Goal: Information Seeking & Learning: Compare options

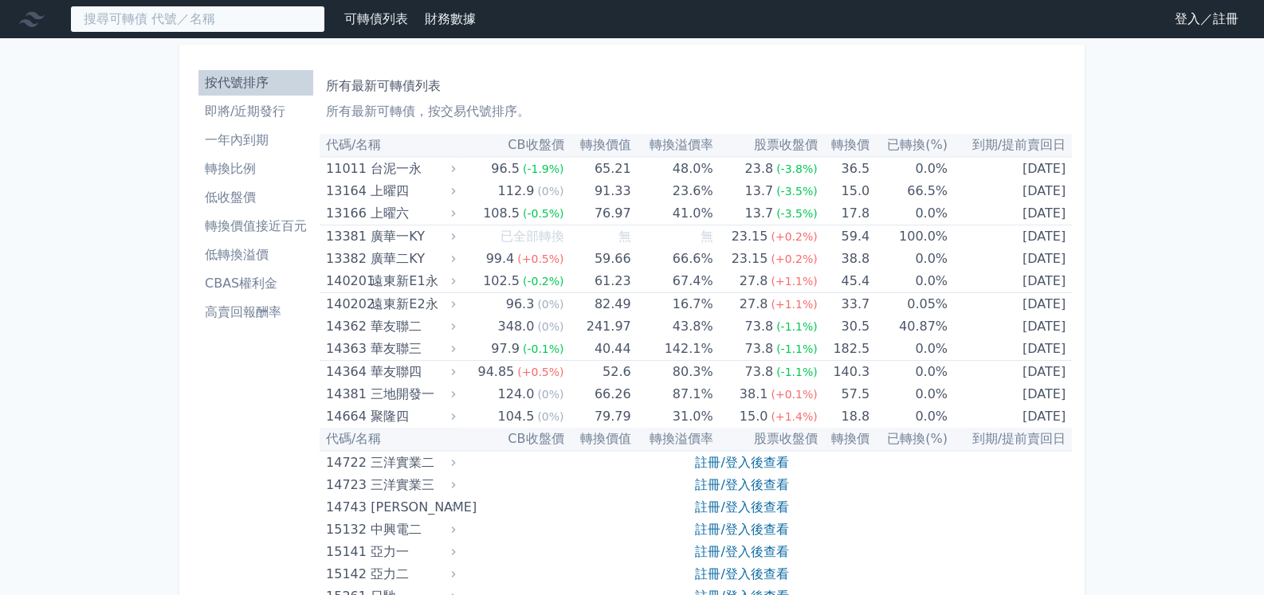
click at [227, 22] on input at bounding box center [197, 19] width 255 height 27
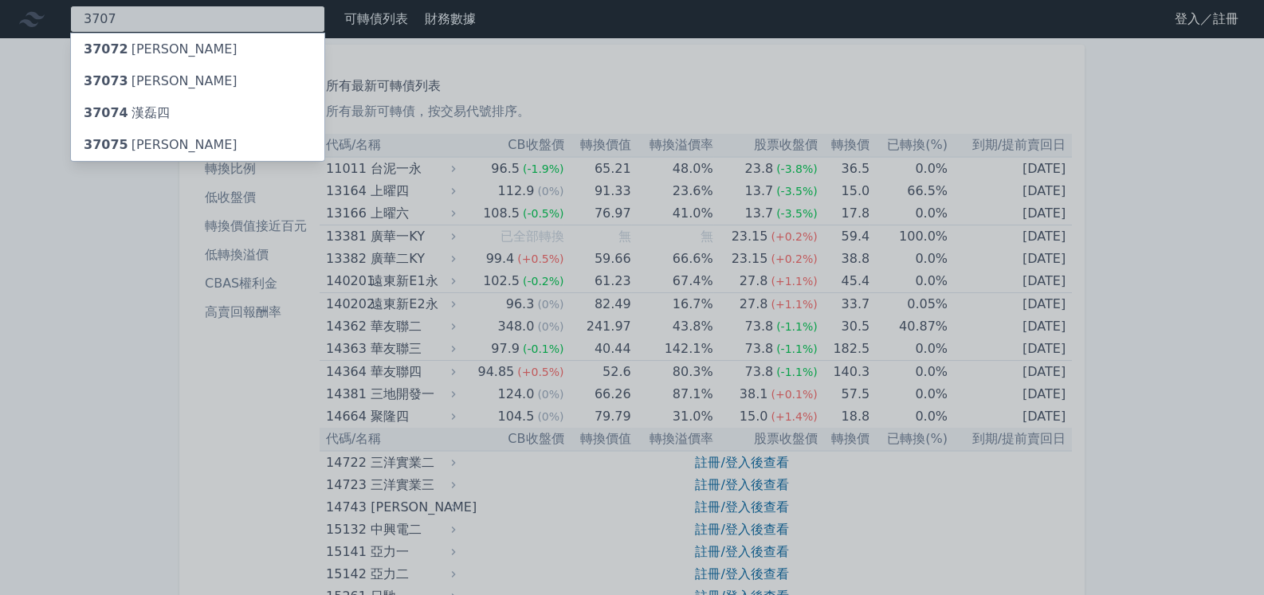
type input "3707"
click at [151, 120] on div "37074 [PERSON_NAME]四" at bounding box center [127, 113] width 86 height 19
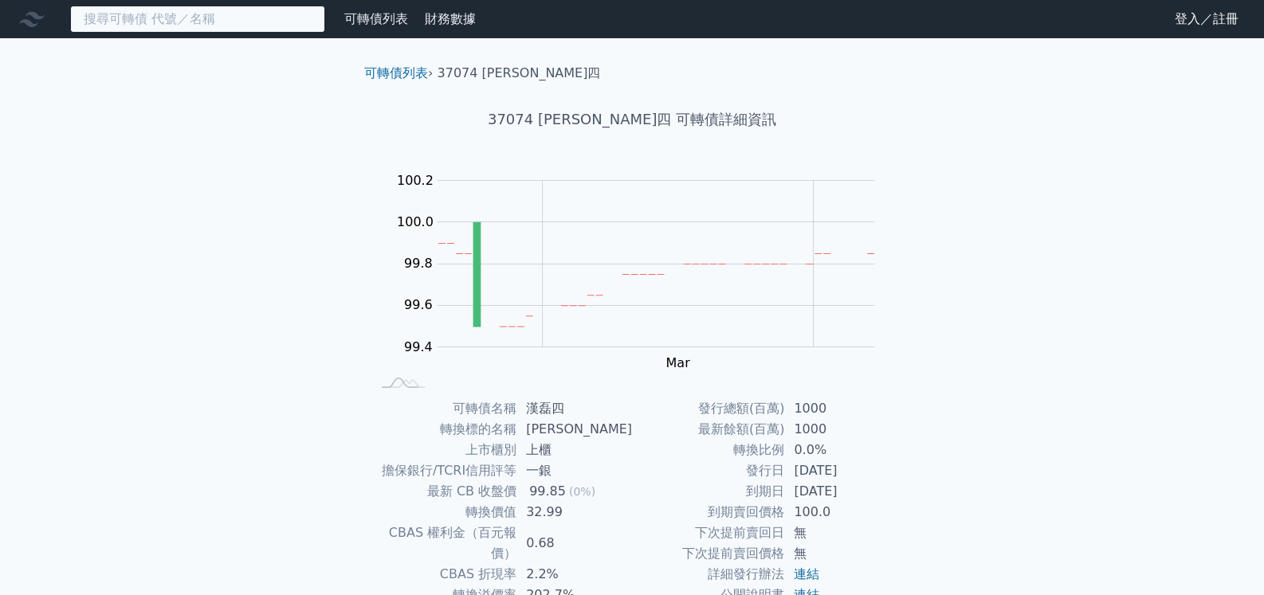
click at [230, 15] on input at bounding box center [197, 19] width 255 height 27
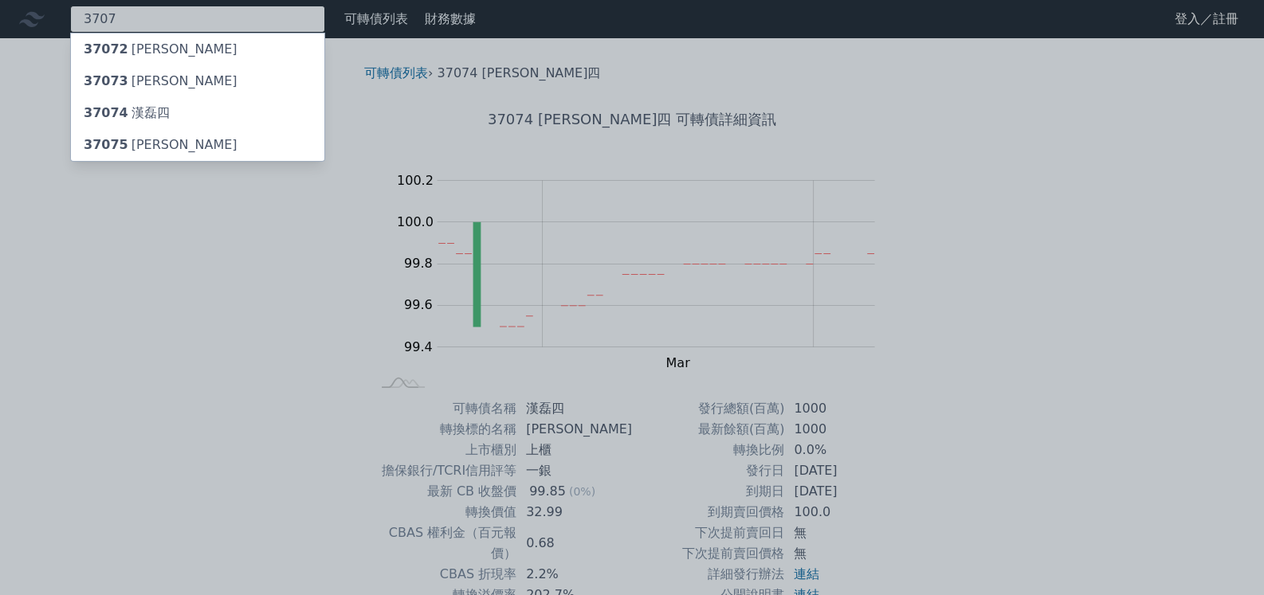
type input "3707"
click at [223, 92] on div "37073 [PERSON_NAME]" at bounding box center [197, 81] width 253 height 32
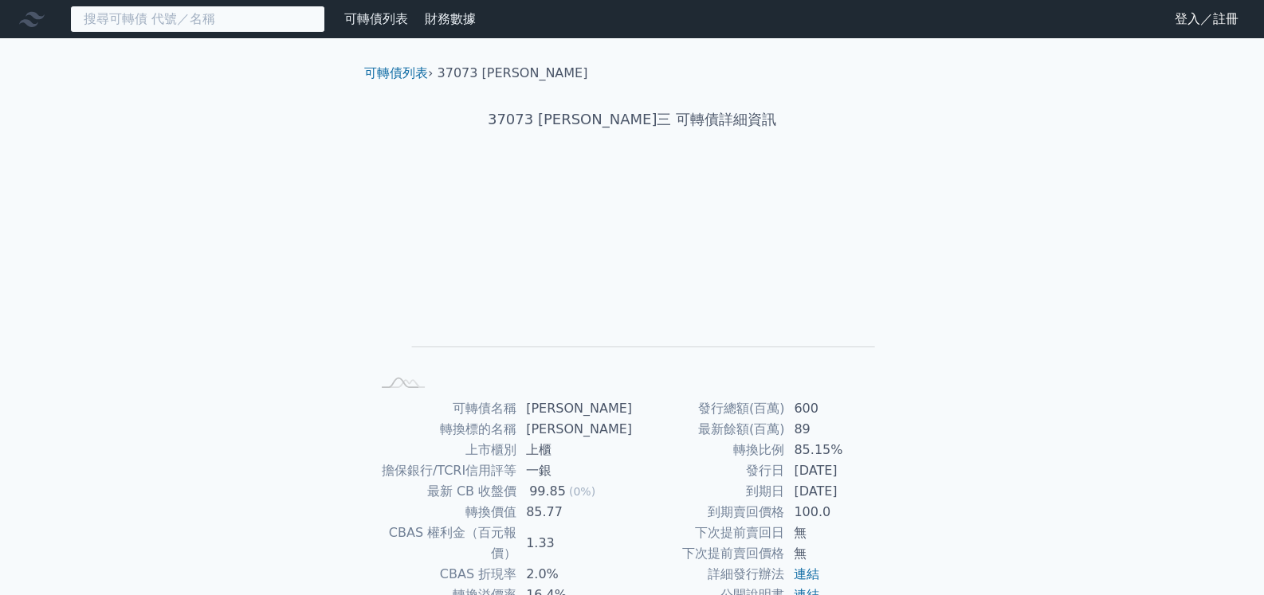
click at [132, 19] on input at bounding box center [197, 19] width 255 height 27
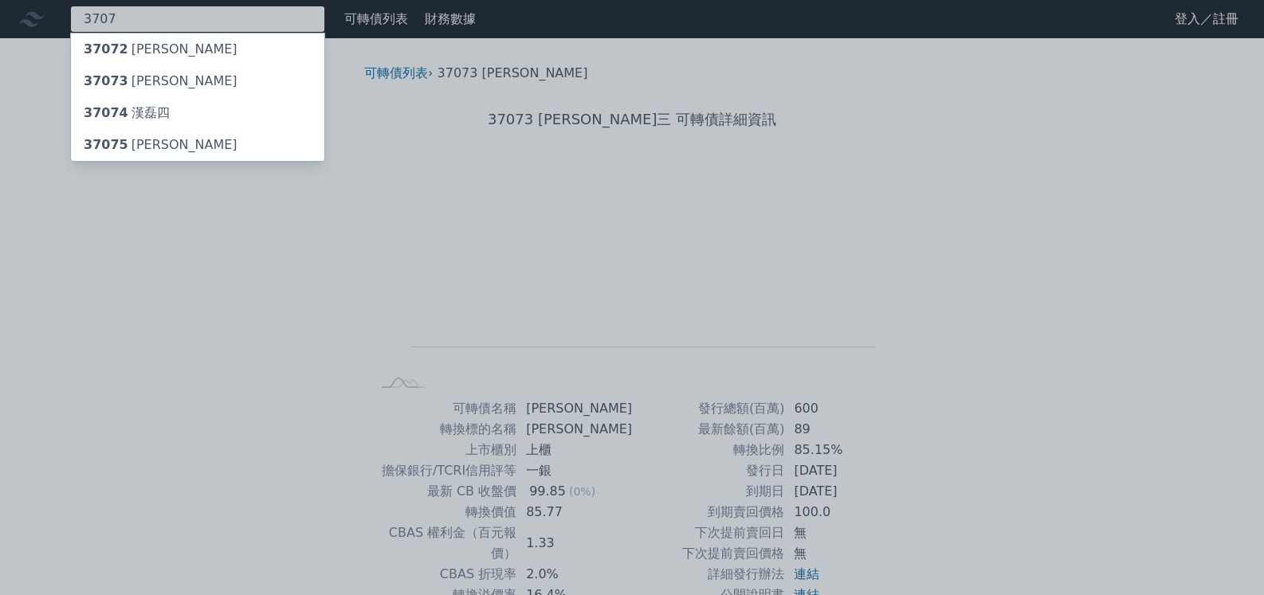
type input "3707"
click at [154, 51] on div "37072 [PERSON_NAME]" at bounding box center [161, 49] width 154 height 19
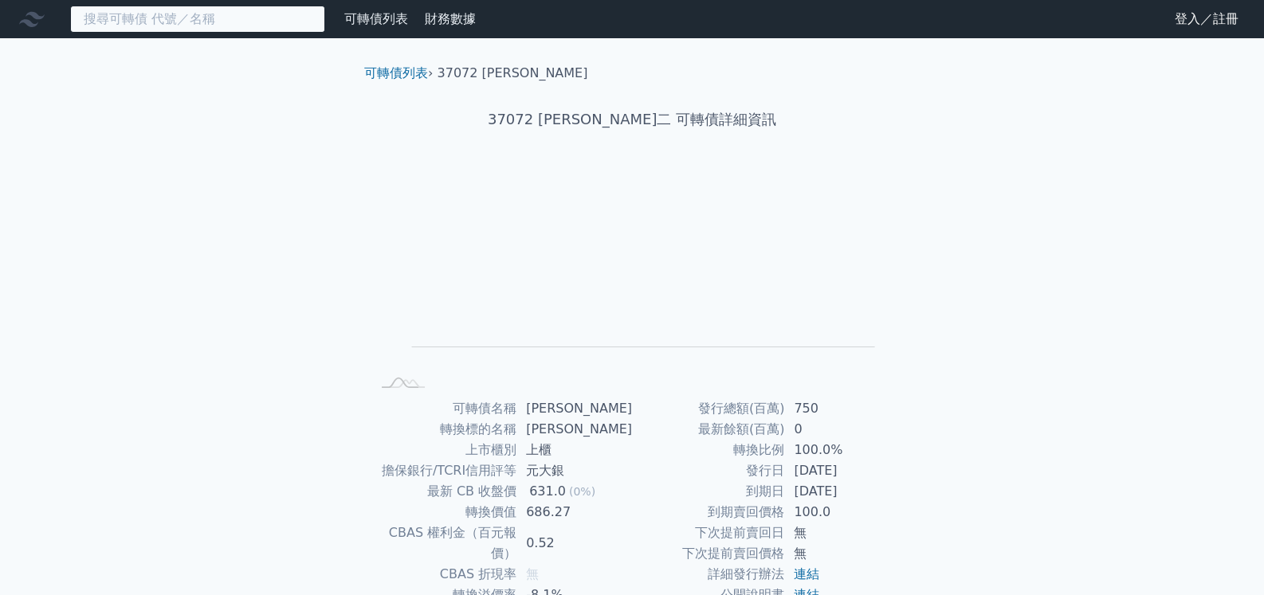
click at [210, 16] on input at bounding box center [197, 19] width 255 height 27
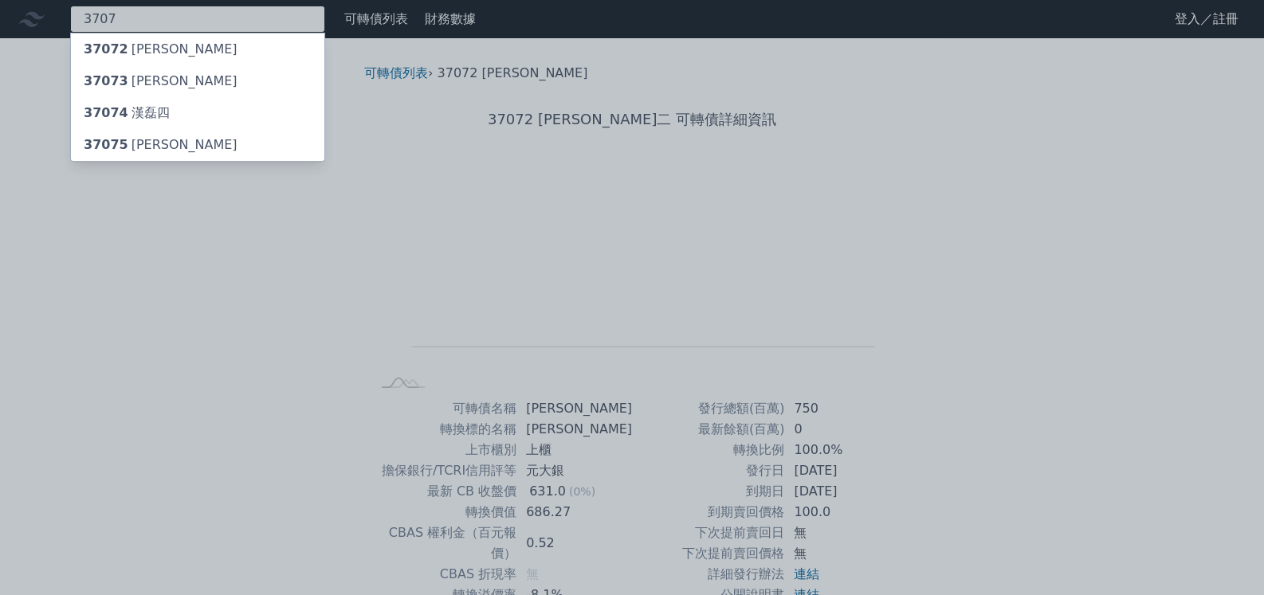
type input "3707"
click at [245, 84] on div "37073 [PERSON_NAME]" at bounding box center [197, 81] width 253 height 32
